Goal: Find specific page/section: Find specific page/section

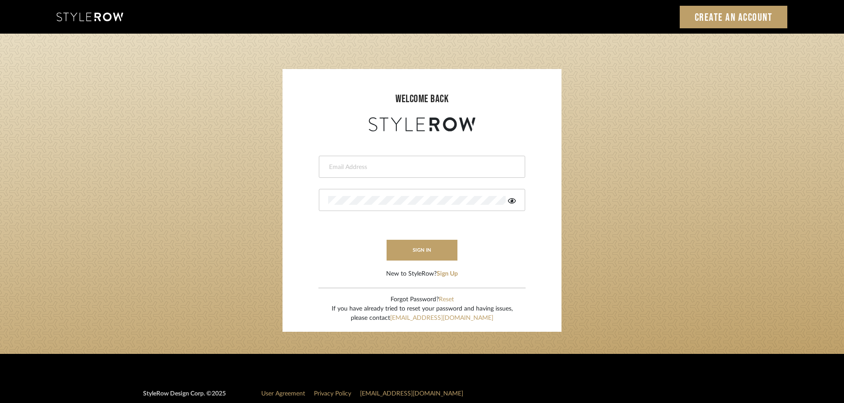
click at [327, 162] on div at bounding box center [422, 167] width 206 height 22
click at [346, 169] on input "email" at bounding box center [421, 167] width 186 height 9
type input "[DOMAIN_NAME][EMAIL_ADDRESS][DOMAIN_NAME]"
click at [407, 248] on button "sign in" at bounding box center [422, 250] width 71 height 21
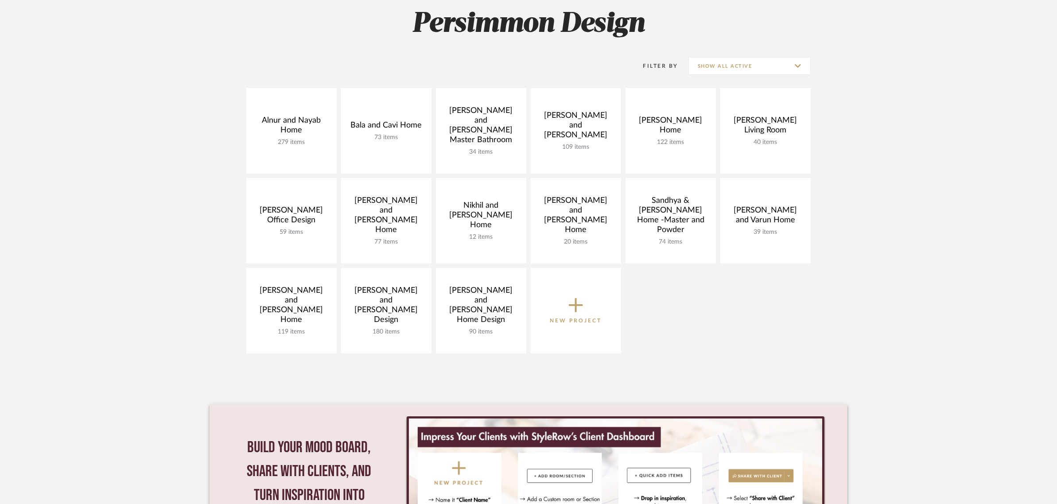
scroll to position [166, 0]
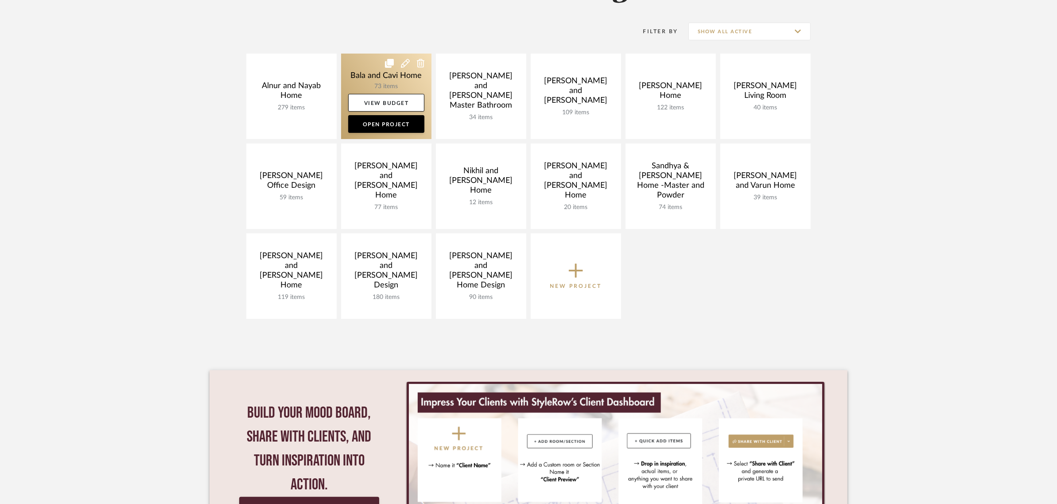
click at [376, 73] on link at bounding box center [386, 96] width 90 height 85
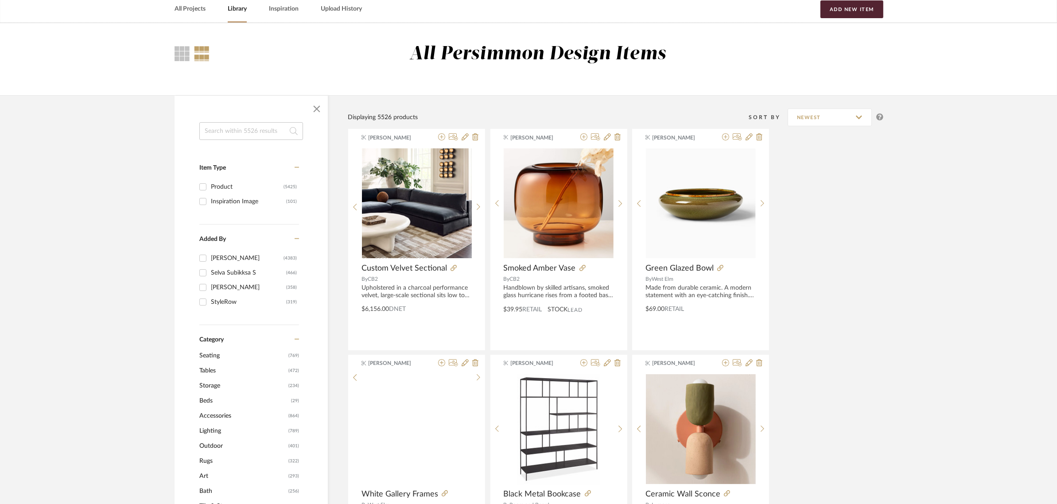
scroll to position [221, 0]
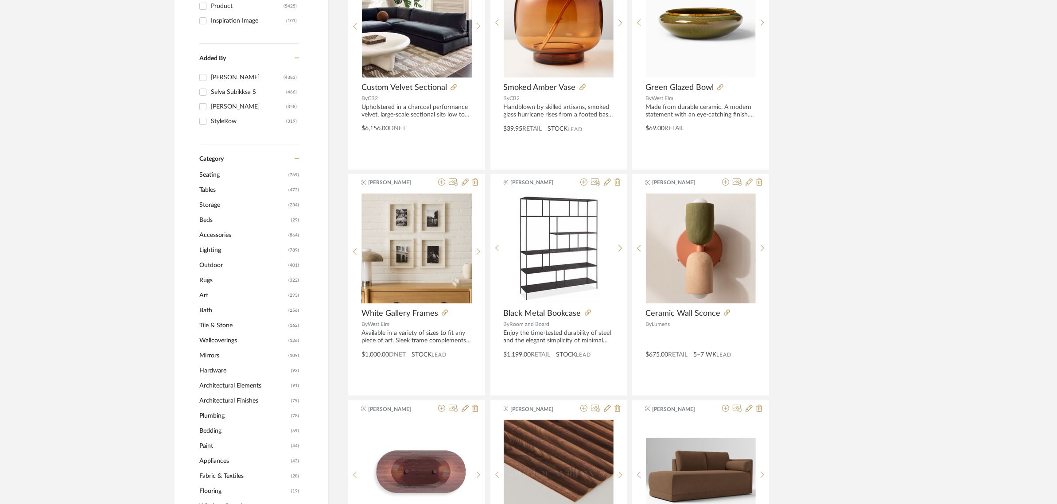
click at [207, 187] on span "Tables" at bounding box center [242, 189] width 87 height 15
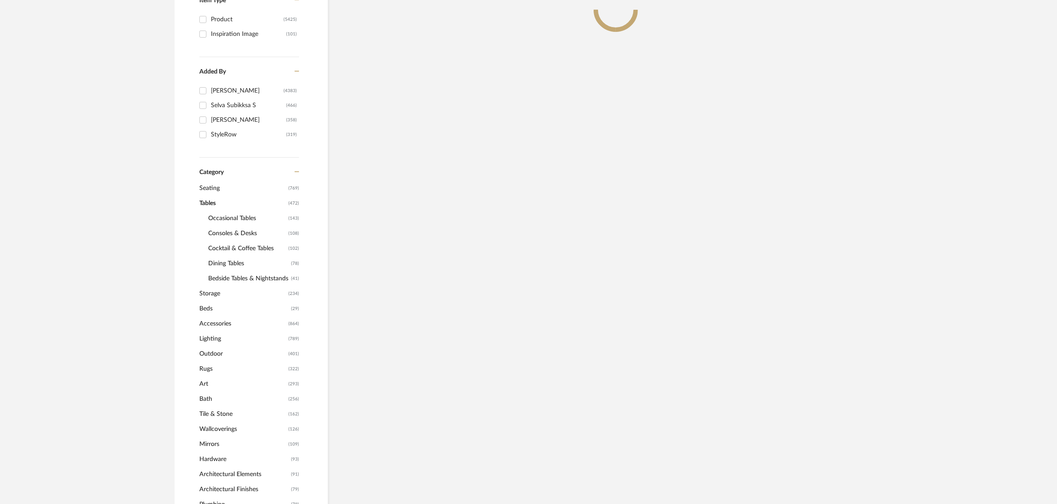
scroll to position [235, 0]
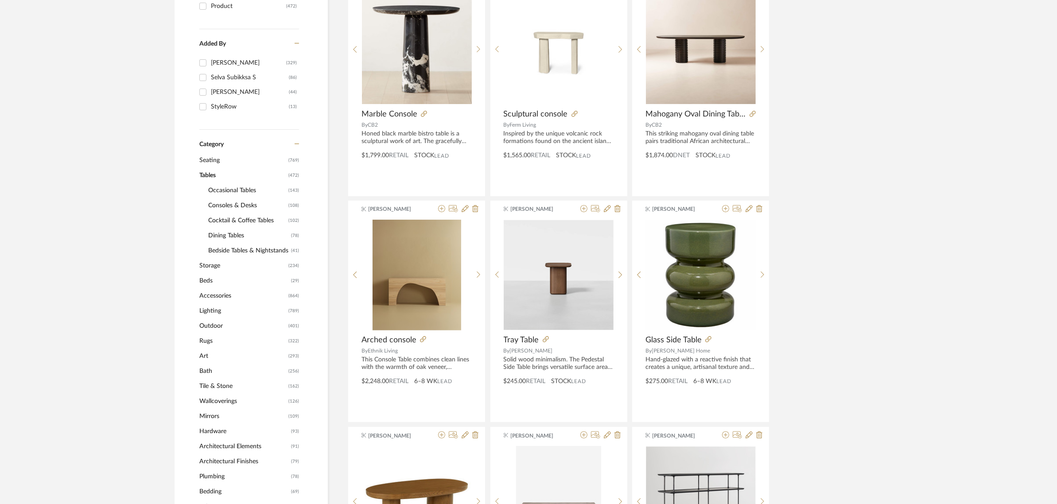
click at [226, 190] on span "Occasional Tables" at bounding box center [247, 190] width 78 height 15
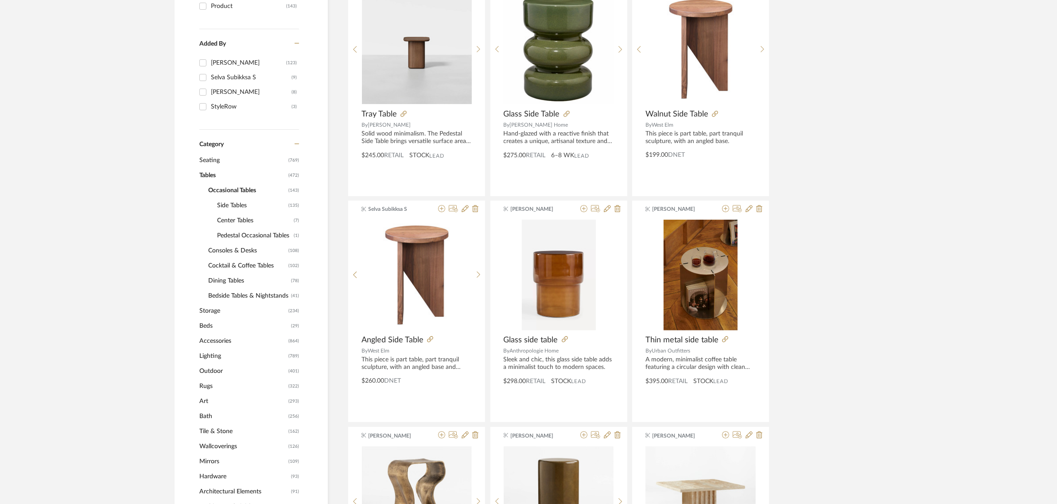
click at [229, 266] on span "Cocktail & Coffee Tables" at bounding box center [247, 265] width 78 height 15
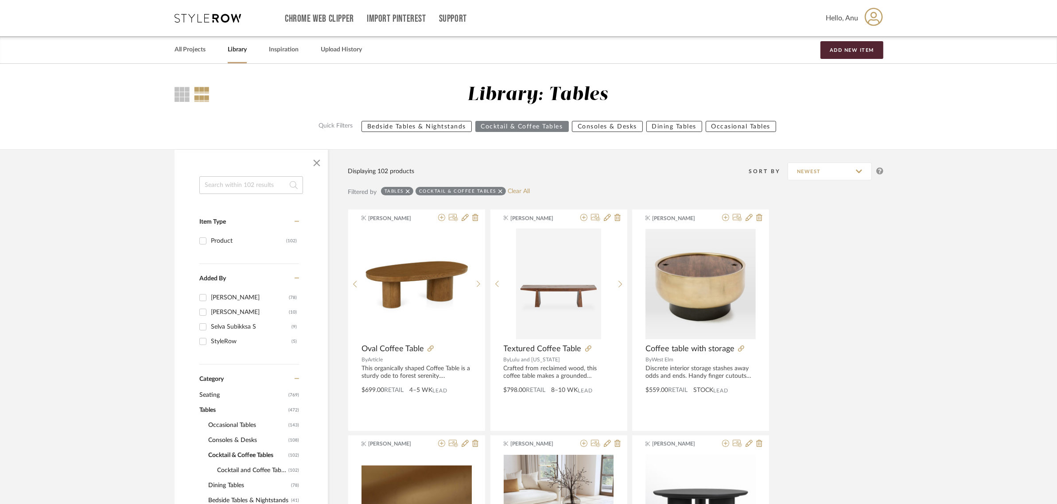
scroll to position [277, 0]
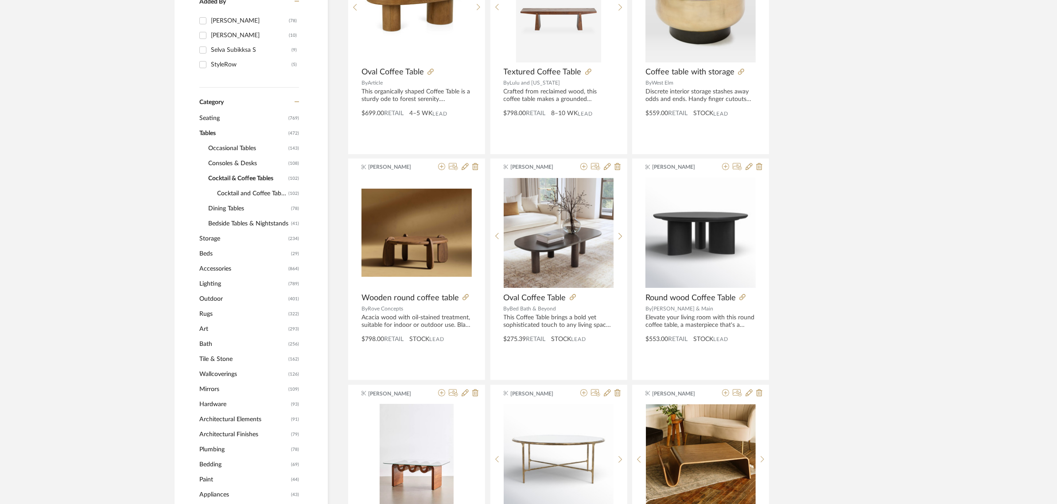
click at [238, 148] on span "Occasional Tables" at bounding box center [247, 148] width 78 height 15
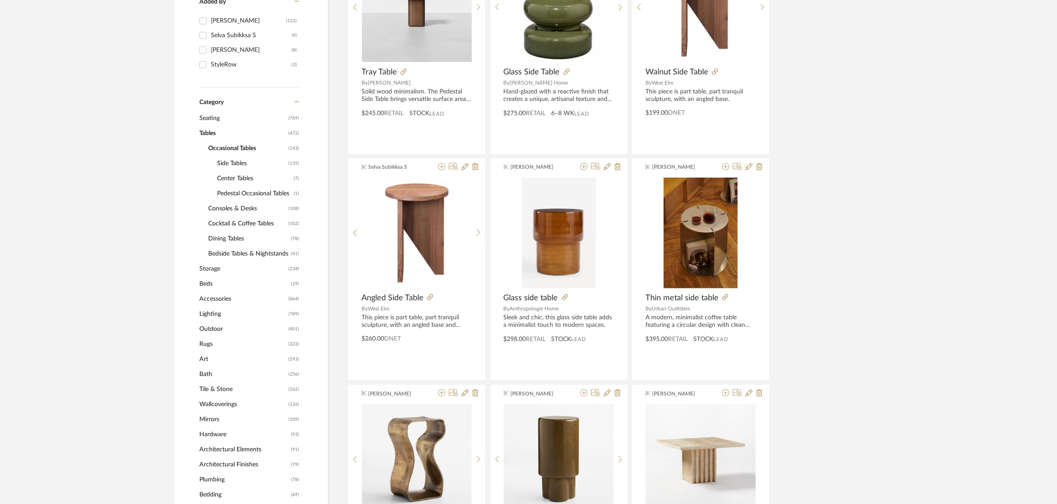
click at [237, 177] on span "Center Tables" at bounding box center [254, 178] width 74 height 15
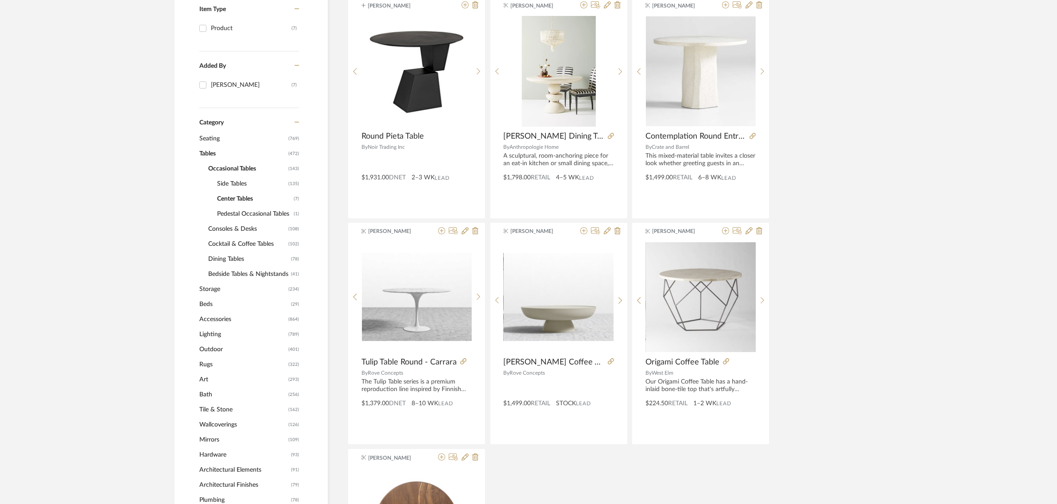
scroll to position [221, 0]
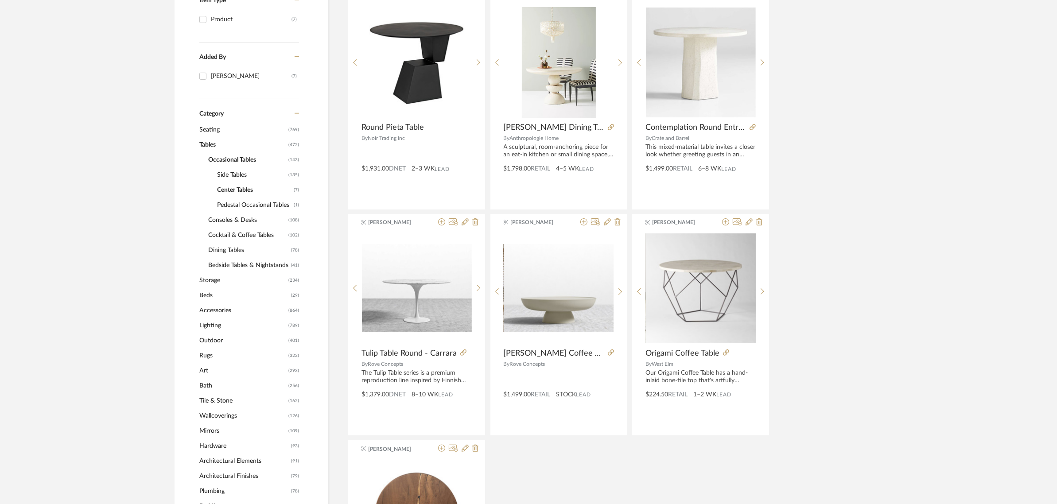
click at [227, 230] on span "Cocktail & Coffee Tables" at bounding box center [247, 235] width 78 height 15
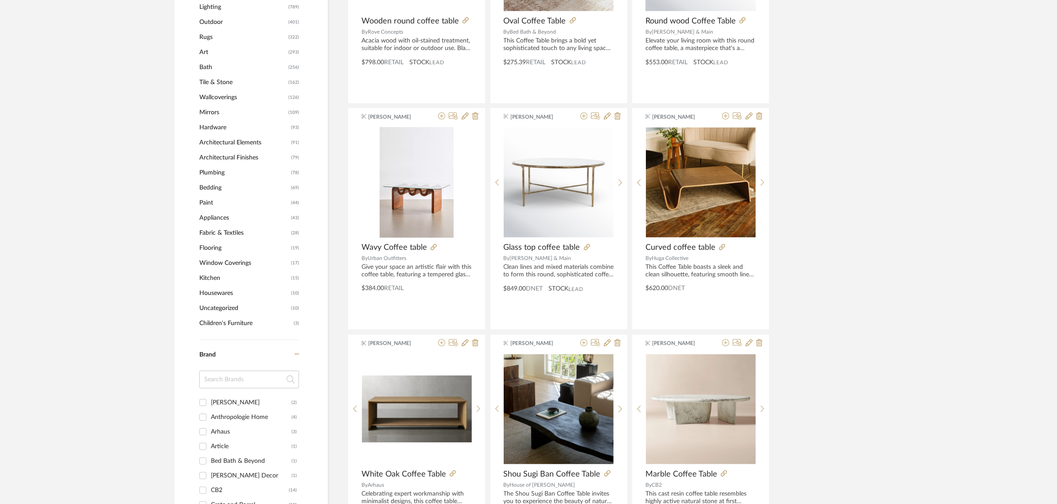
scroll to position [830, 0]
